Goal: Task Accomplishment & Management: Use online tool/utility

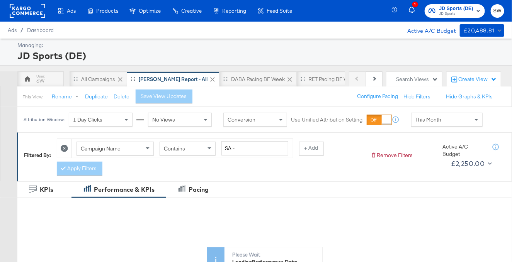
click at [456, 8] on span "JD Sports (DE)" at bounding box center [456, 9] width 34 height 8
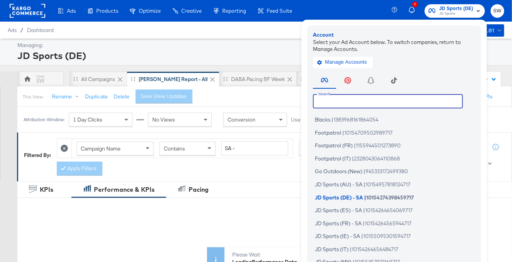
click at [405, 97] on input "text" at bounding box center [388, 101] width 150 height 14
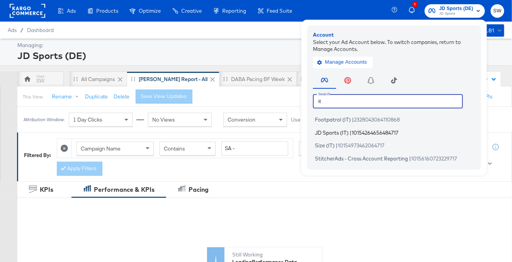
type input "it"
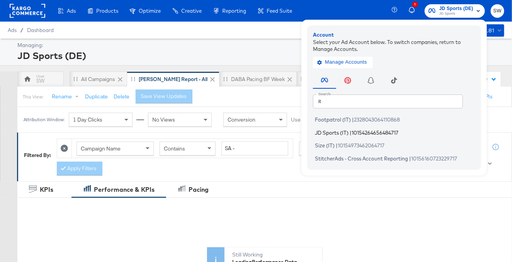
click at [411, 131] on li "JD Sports (IT) | 10154264656484717" at bounding box center [396, 132] width 166 height 11
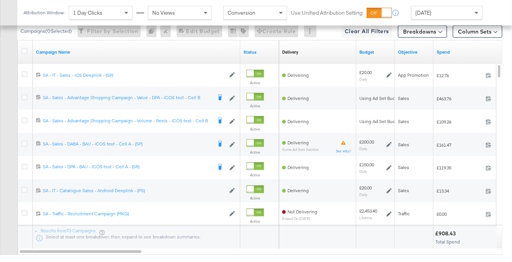
scroll to position [407, 0]
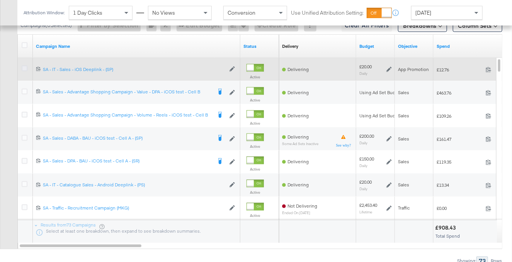
click at [25, 68] on icon at bounding box center [25, 69] width 6 height 6
click at [0, 0] on input "checkbox" at bounding box center [0, 0] width 0 height 0
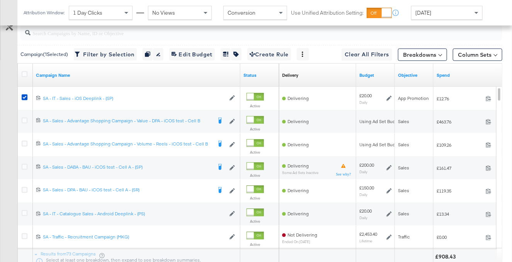
scroll to position [336, 0]
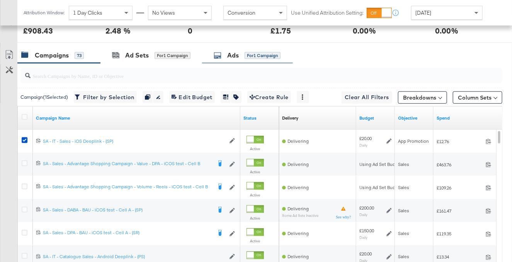
click at [244, 55] on div "Ads for 1 Campaign" at bounding box center [247, 55] width 67 height 9
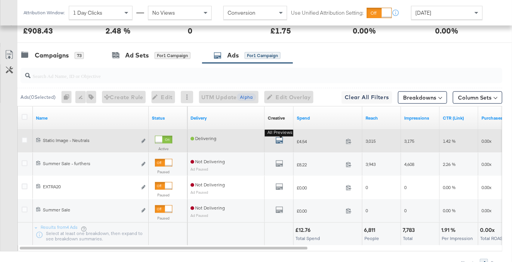
click at [278, 139] on icon "default" at bounding box center [279, 141] width 8 height 8
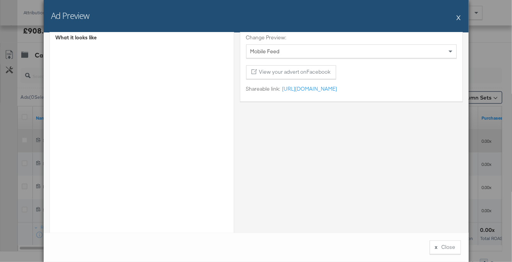
scroll to position [7, 0]
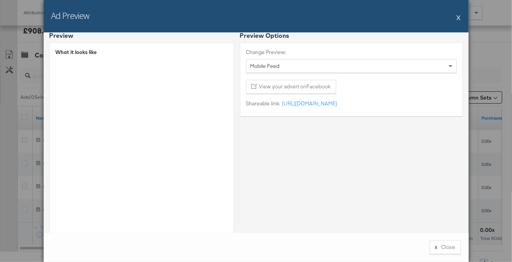
click at [460, 17] on button "X" at bounding box center [458, 17] width 4 height 15
